Goal: Feedback & Contribution: Leave review/rating

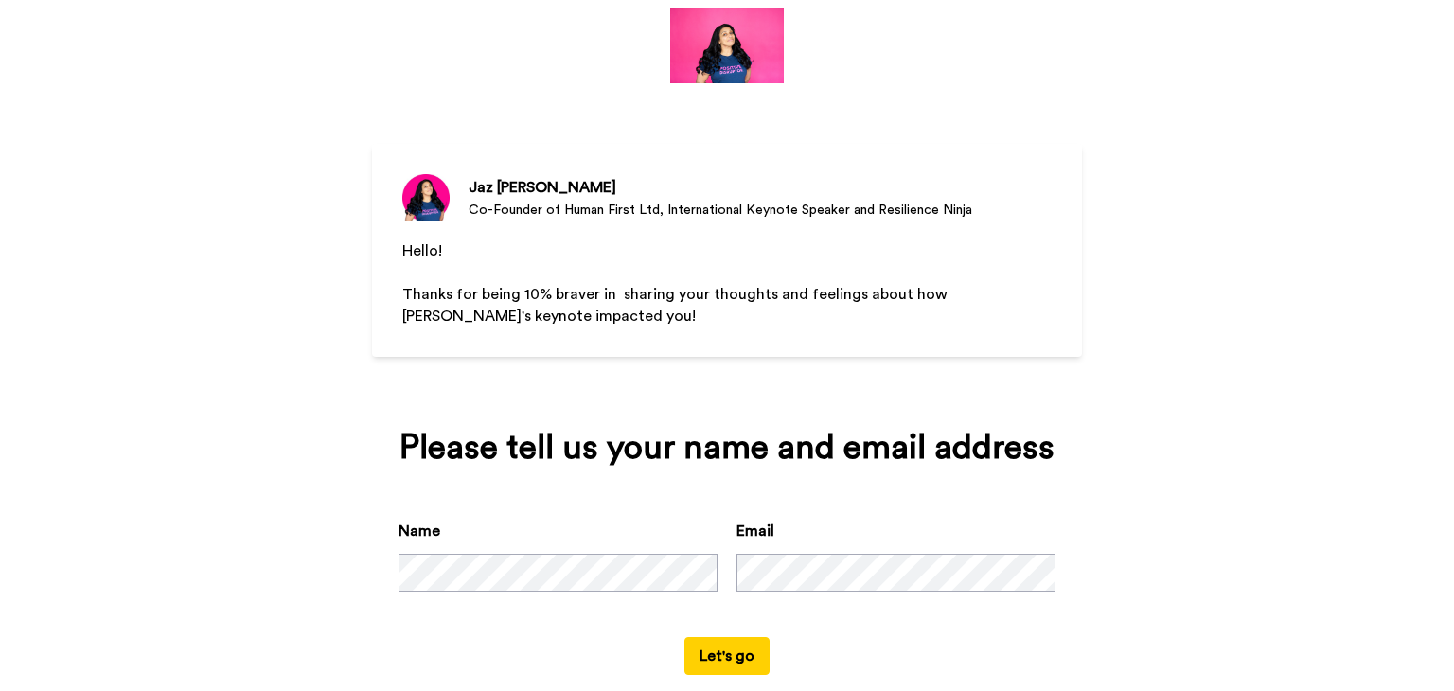
scroll to position [91, 0]
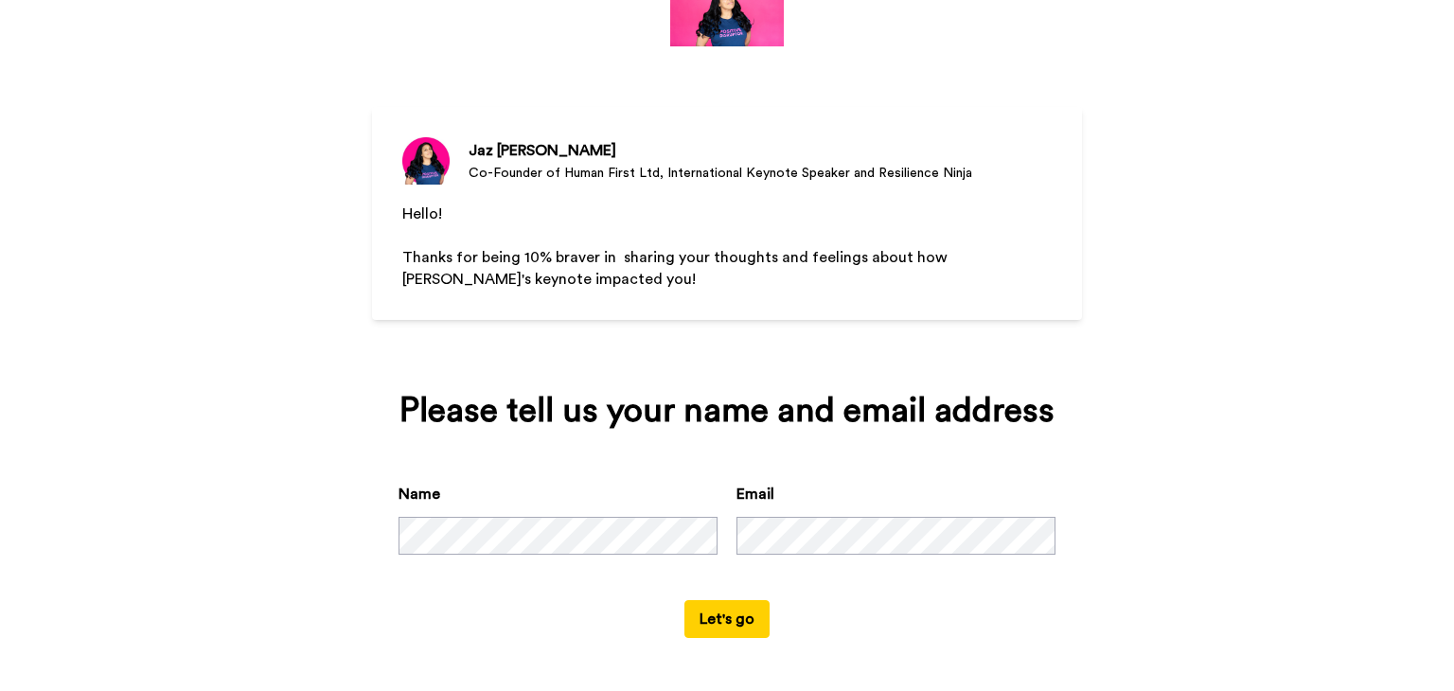
click at [721, 614] on button "Let's go" at bounding box center [726, 619] width 85 height 38
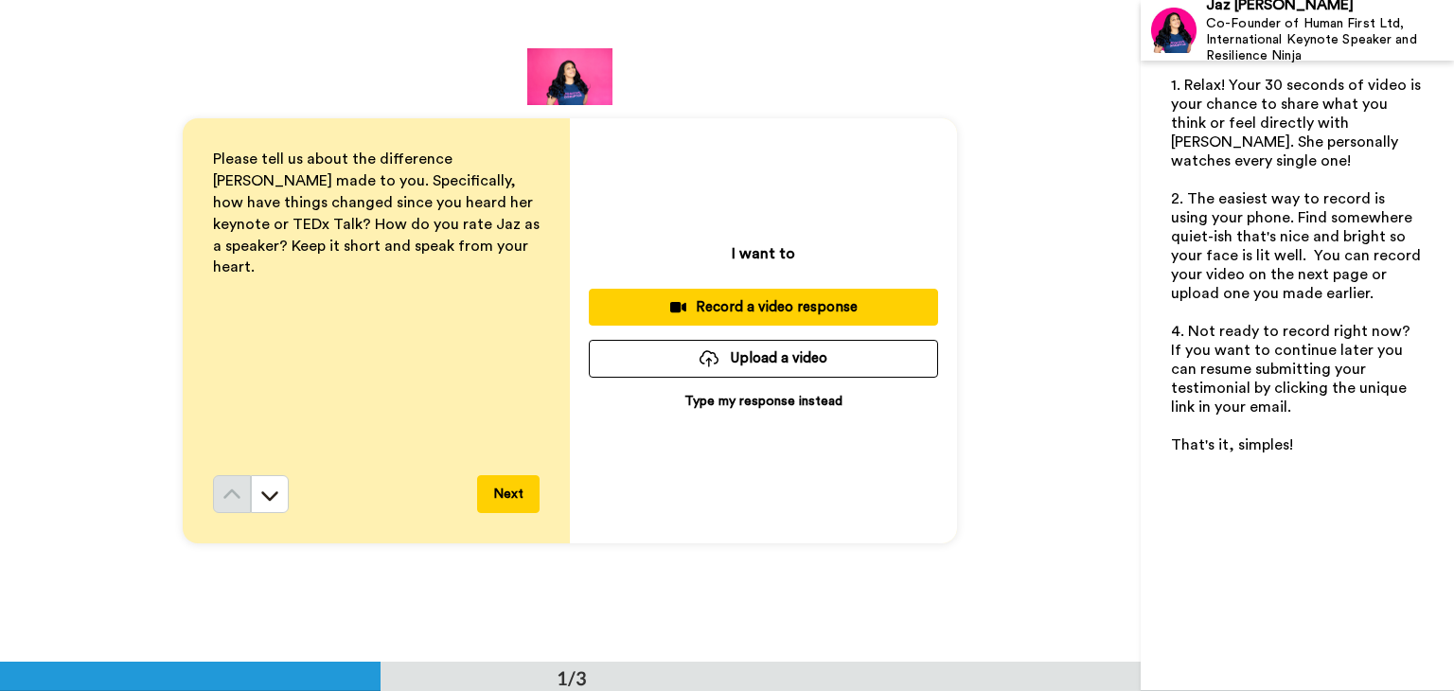
click at [747, 402] on p "Type my response instead" at bounding box center [763, 401] width 158 height 19
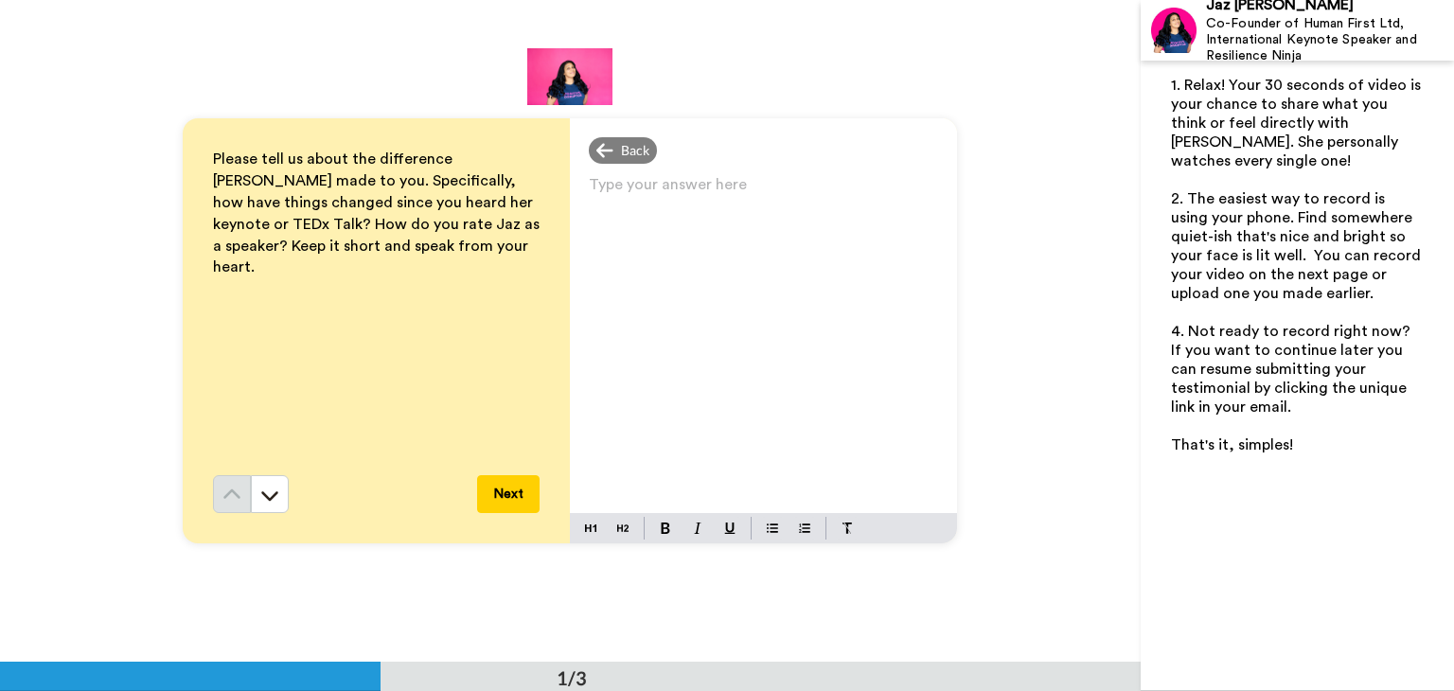
click at [641, 196] on p "Type your answer here ﻿" at bounding box center [763, 192] width 349 height 27
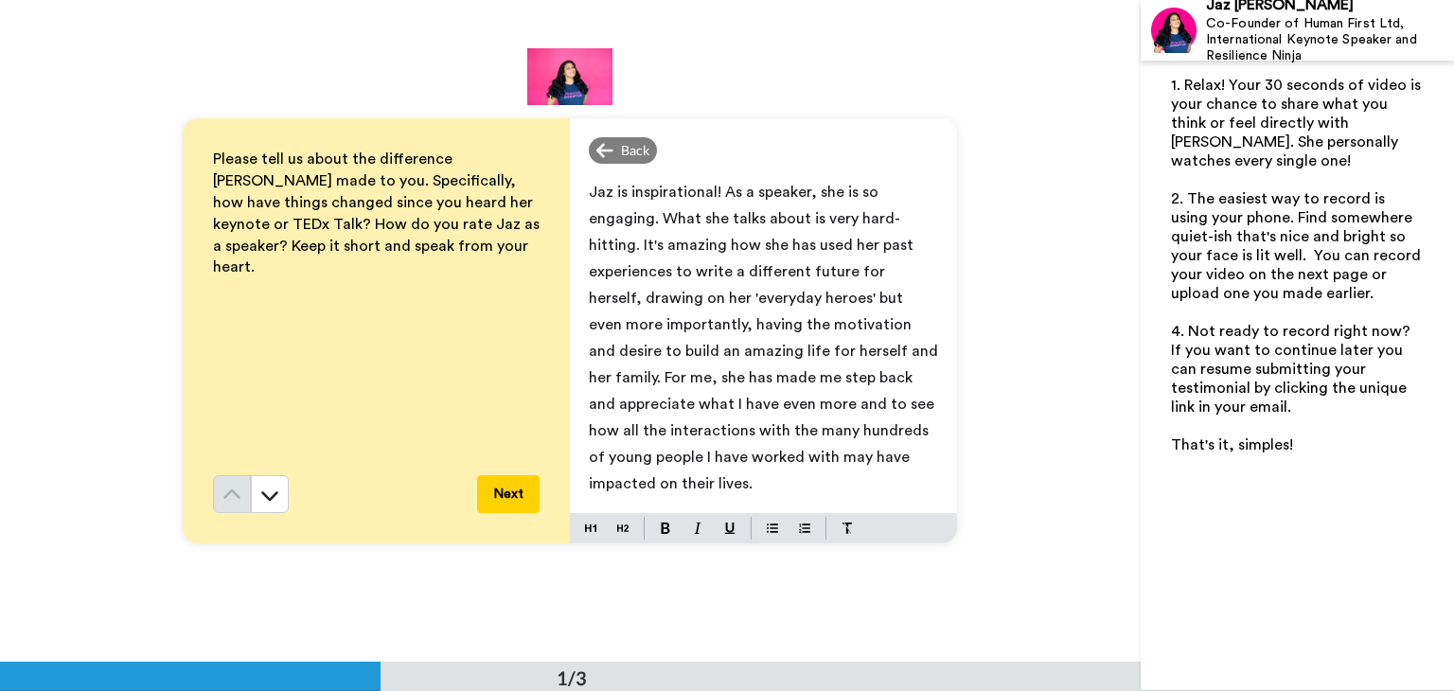
click at [734, 406] on span "Jaz is inspirational! As a speaker, she is so engaging. What she talks about is…" at bounding box center [765, 338] width 353 height 307
click at [505, 497] on button "Next" at bounding box center [508, 494] width 62 height 38
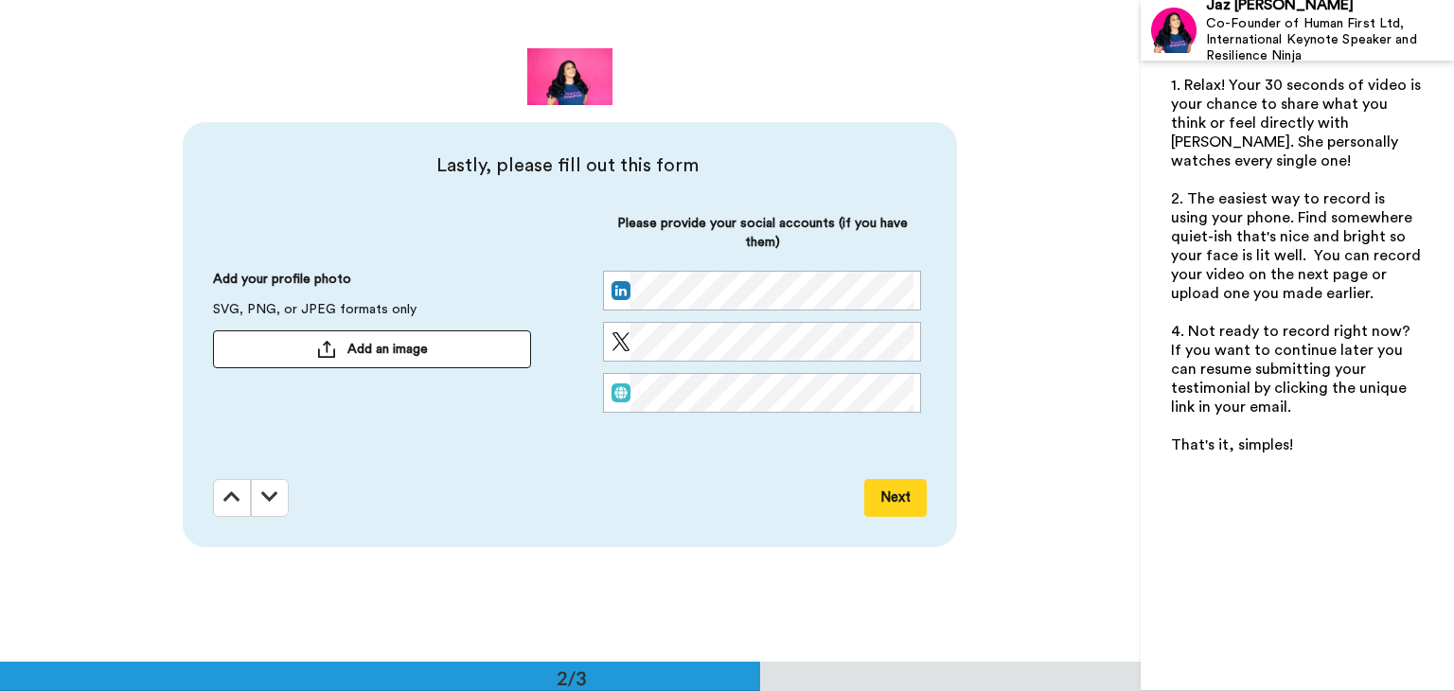
scroll to position [662, 0]
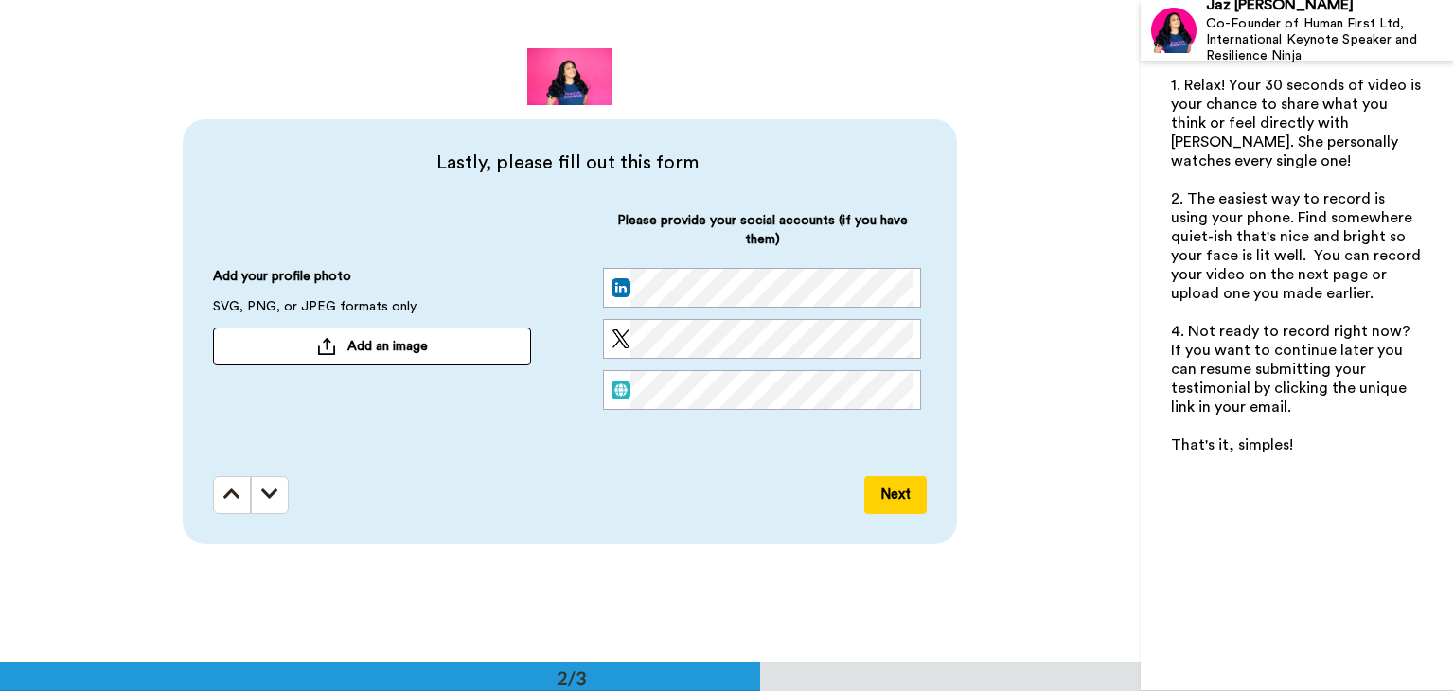
click at [891, 494] on button "Next" at bounding box center [895, 495] width 62 height 38
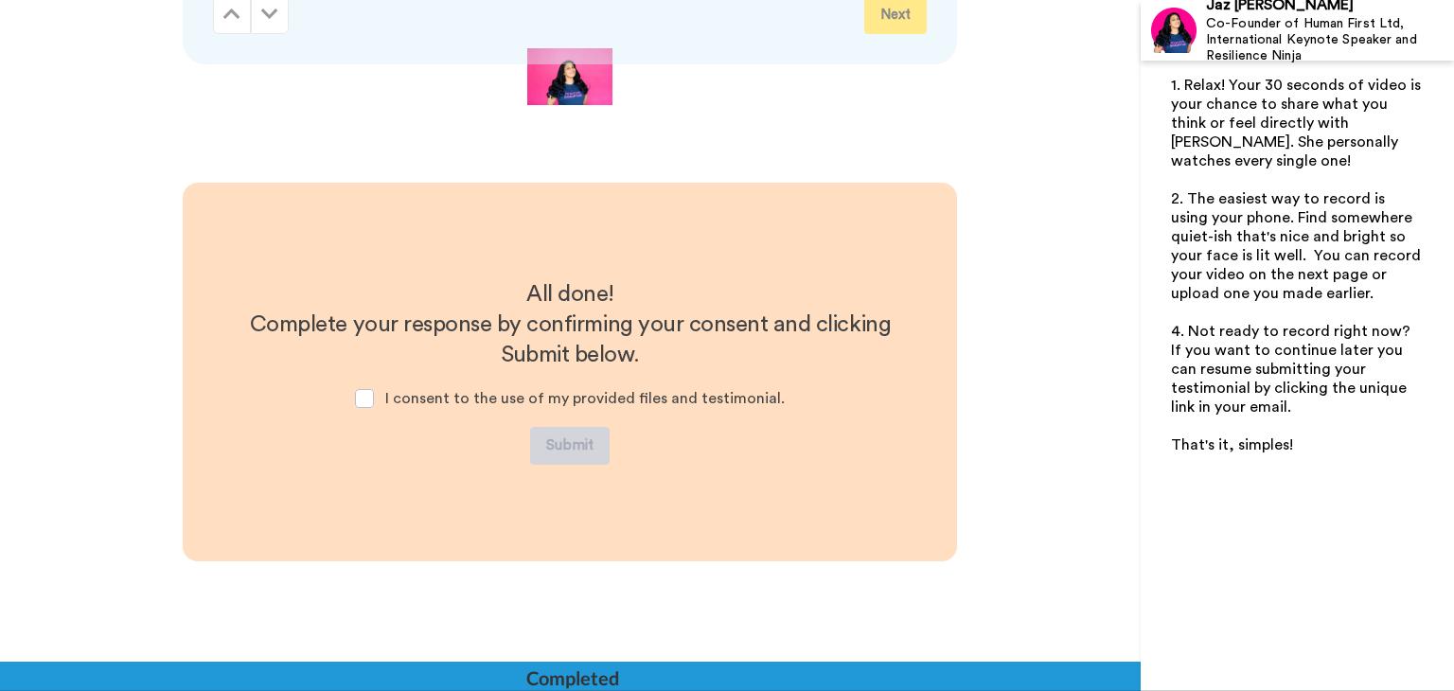
scroll to position [1181, 0]
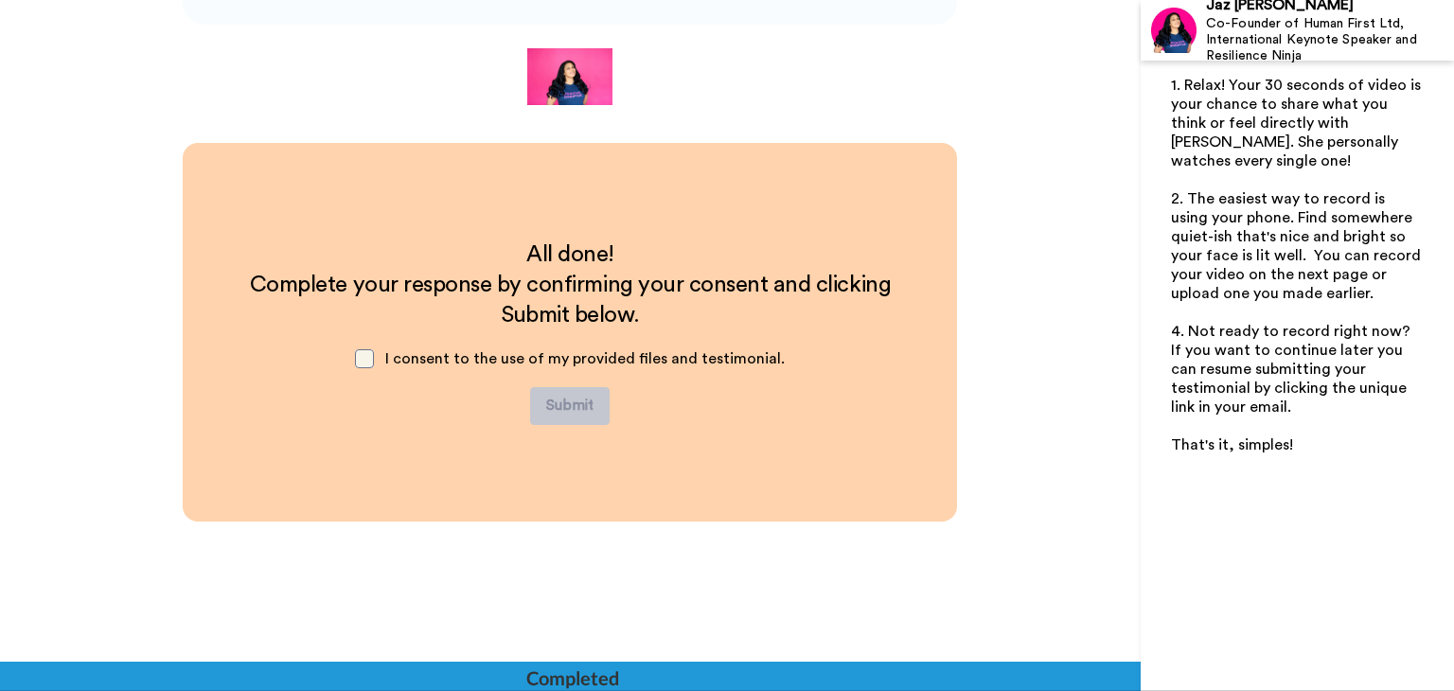
click at [364, 356] on span at bounding box center [364, 358] width 19 height 19
click at [568, 398] on button "Submit" at bounding box center [570, 406] width 80 height 38
